Goal: Task Accomplishment & Management: Manage account settings

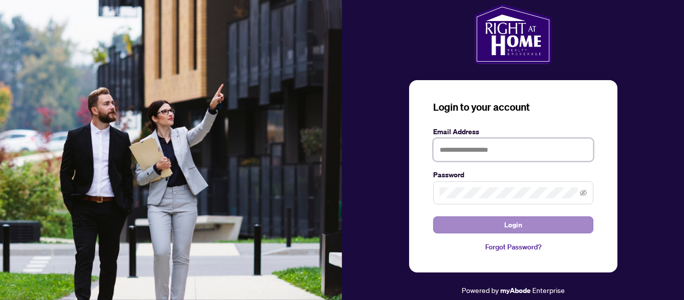
type input "**********"
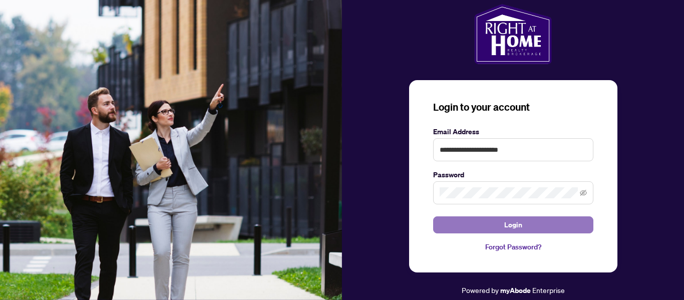
click at [512, 231] on span "Login" at bounding box center [513, 225] width 18 height 16
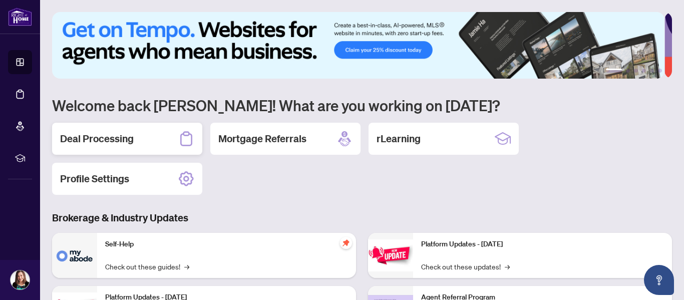
click at [119, 142] on h2 "Deal Processing" at bounding box center [97, 139] width 74 height 14
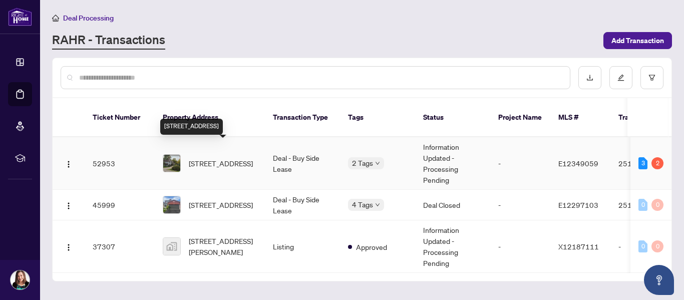
click at [208, 158] on span "3510 Simcoe S St, Oshawa, Ontario L1H 7K4, Canada" at bounding box center [221, 163] width 64 height 11
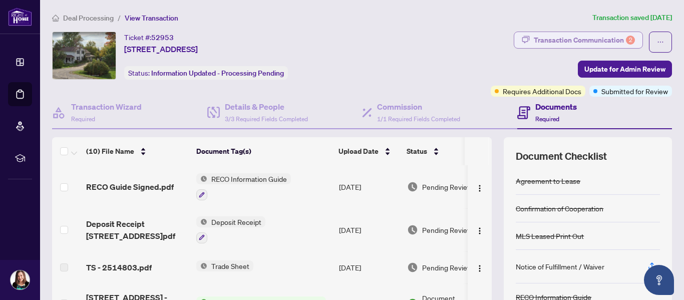
click at [543, 40] on div "Transaction Communication 2" at bounding box center [584, 40] width 101 height 16
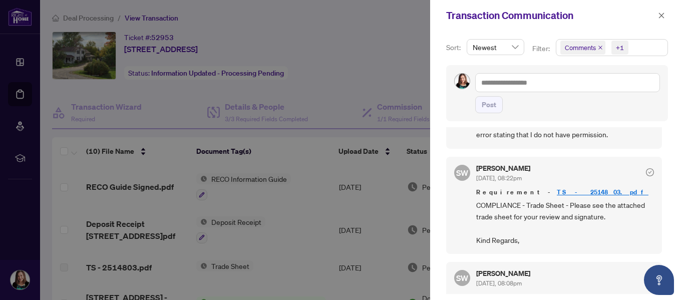
scroll to position [250, 0]
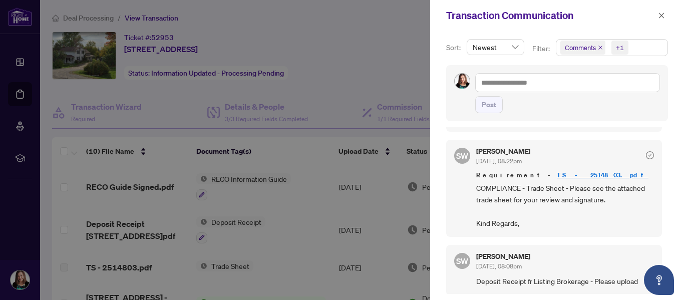
click at [557, 174] on link "TS - 2514803.pdf" at bounding box center [603, 175] width 92 height 9
click at [395, 47] on div at bounding box center [342, 150] width 684 height 300
click at [660, 16] on icon "close" at bounding box center [661, 15] width 7 height 7
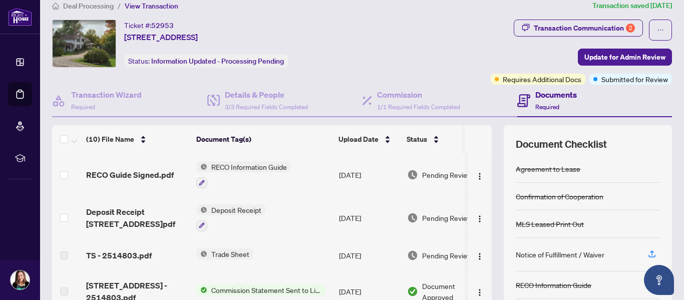
scroll to position [0, 0]
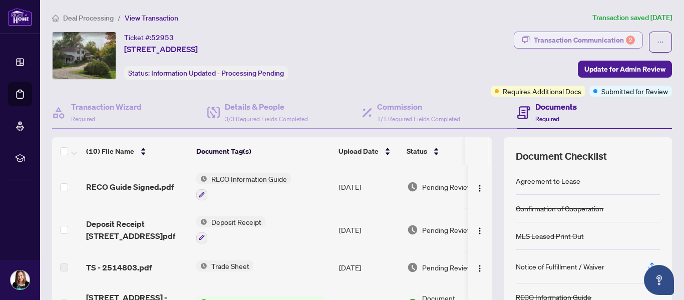
click at [593, 43] on div "Transaction Communication 2" at bounding box center [584, 40] width 101 height 16
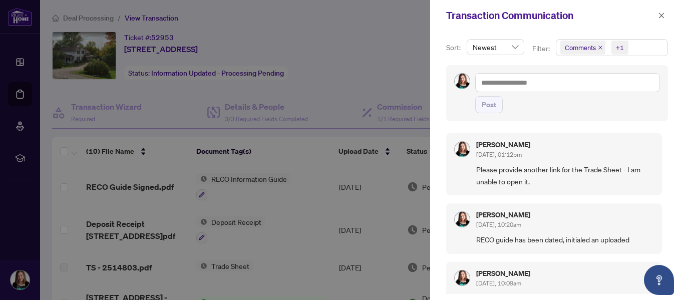
click at [368, 59] on div at bounding box center [342, 150] width 684 height 300
click at [662, 15] on icon "close" at bounding box center [661, 15] width 7 height 7
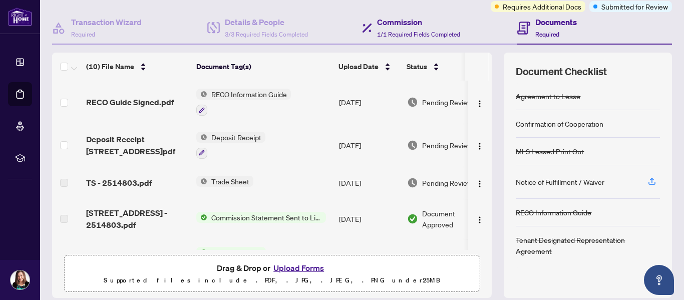
scroll to position [100, 0]
